Goal: Register for event/course

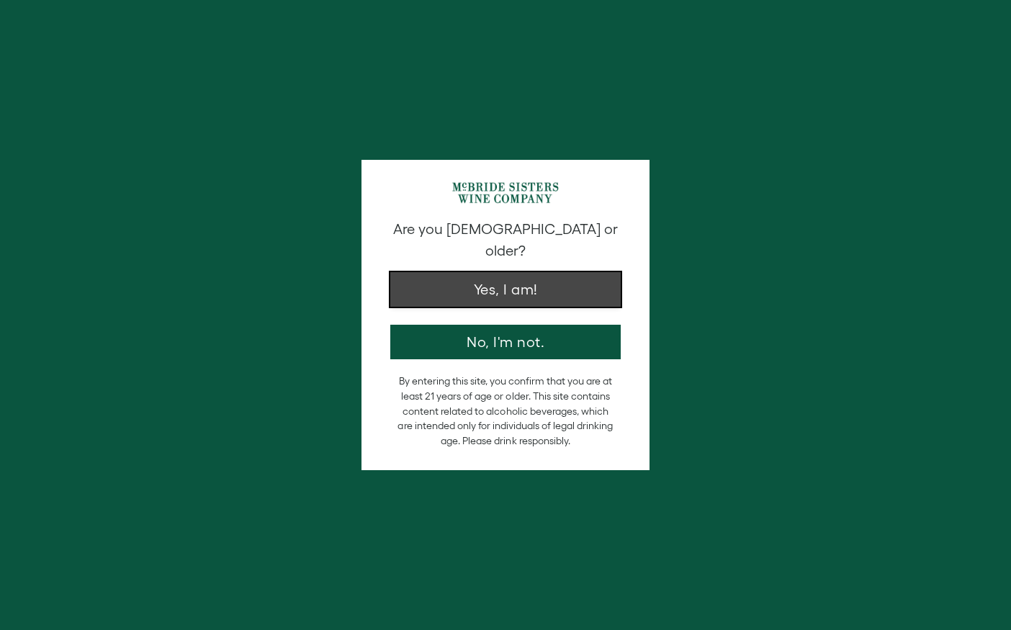
click at [488, 272] on button "Yes, I am!" at bounding box center [505, 289] width 230 height 35
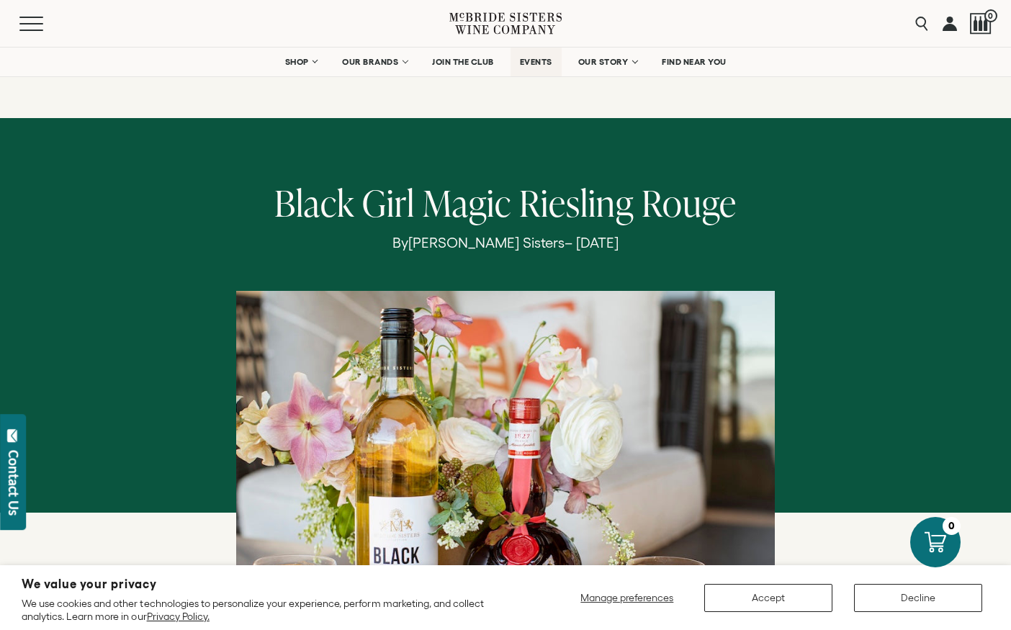
click at [539, 60] on span "EVENTS" at bounding box center [536, 62] width 32 height 10
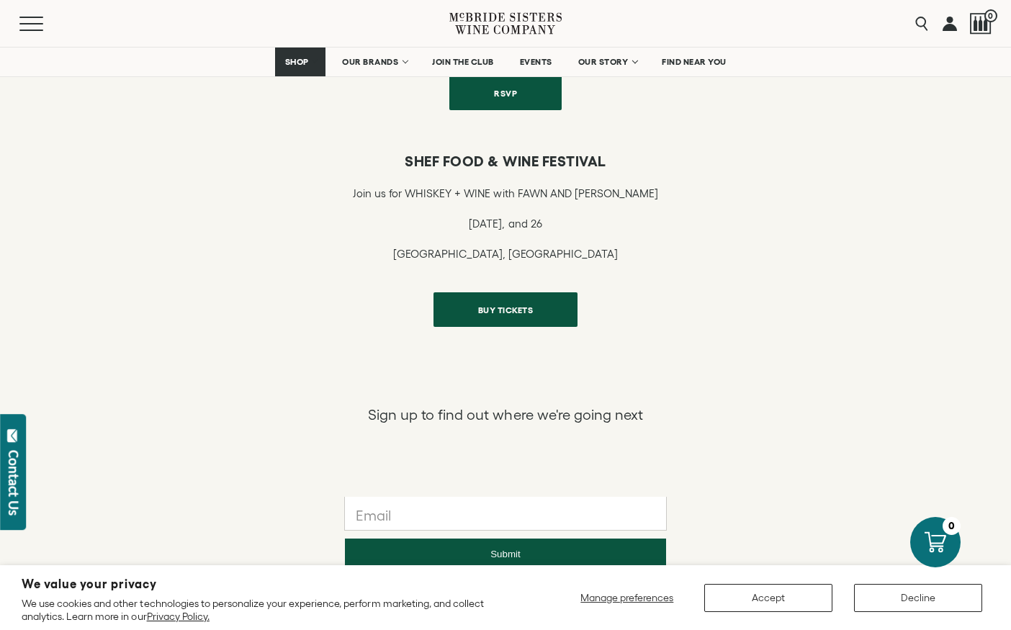
scroll to position [635, 0]
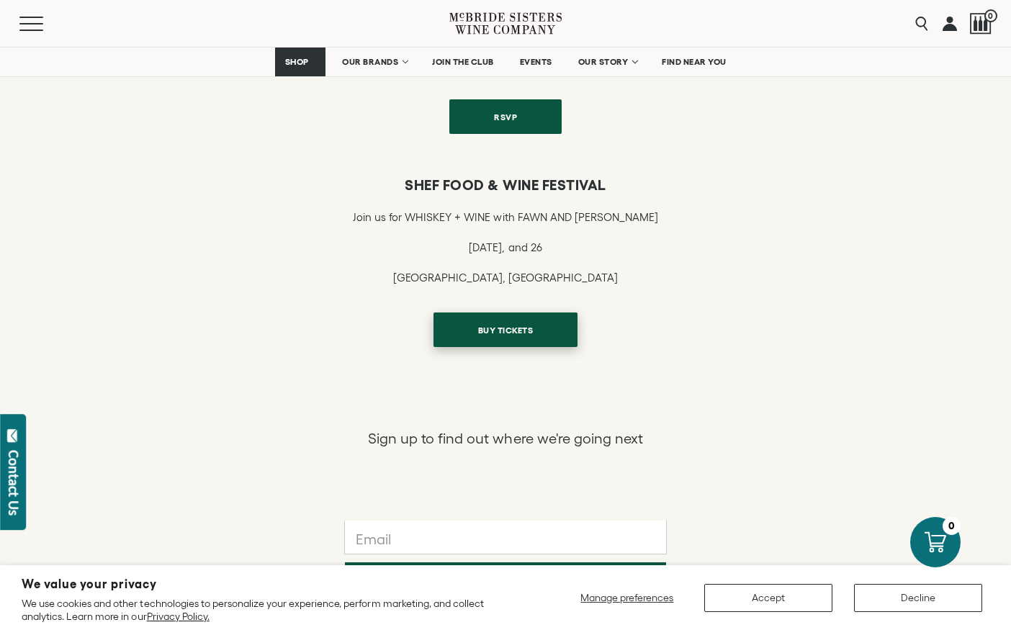
click at [500, 334] on span "BUY TICKETS" at bounding box center [506, 330] width 106 height 28
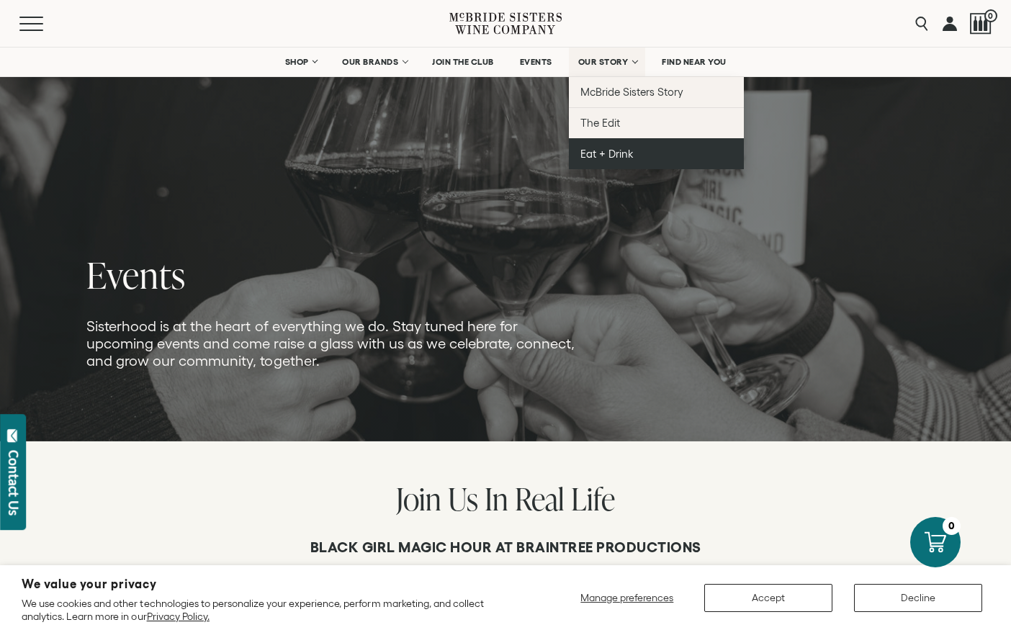
click at [616, 150] on span "Eat + Drink" at bounding box center [606, 154] width 53 height 12
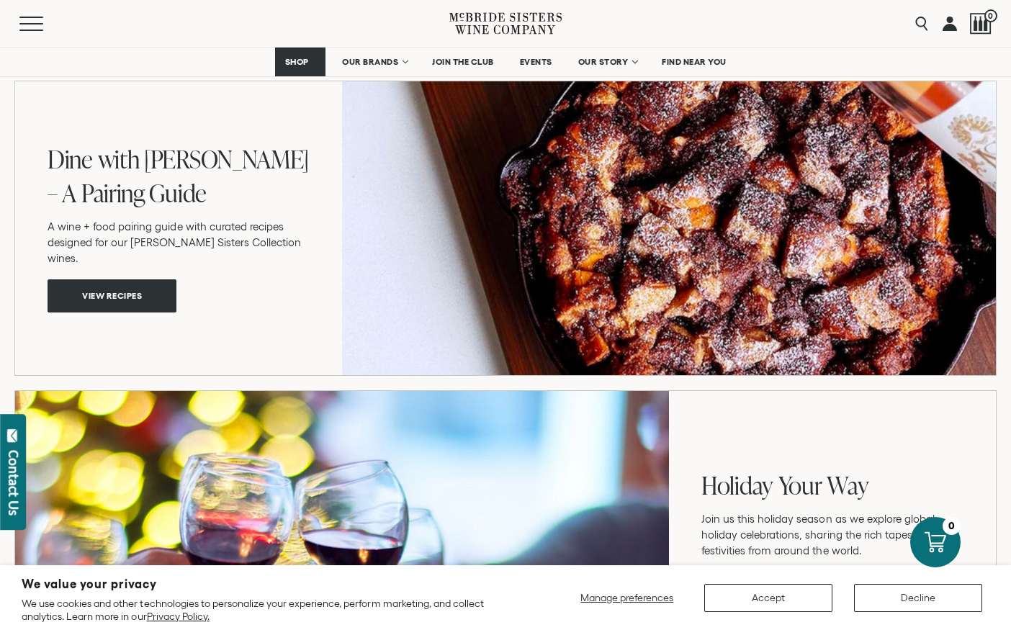
scroll to position [1537, 0]
